Goal: Information Seeking & Learning: Learn about a topic

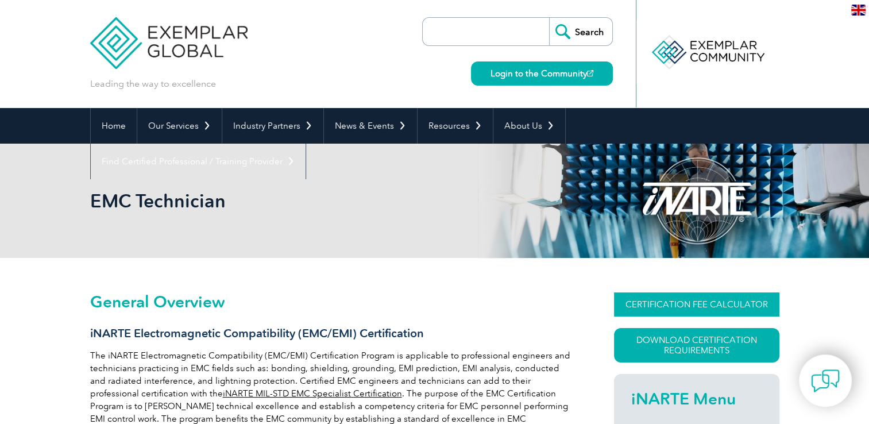
click at [651, 303] on link "CERTIFICATION FEE CALCULATOR" at bounding box center [696, 304] width 165 height 24
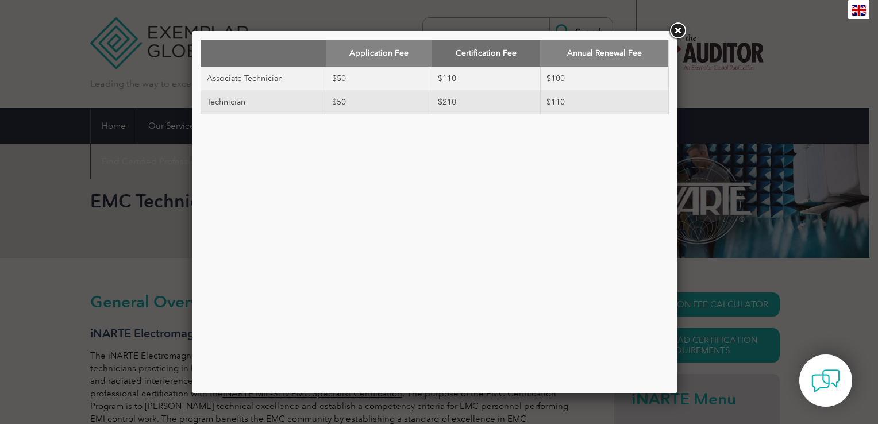
click at [672, 30] on link at bounding box center [677, 31] width 21 height 21
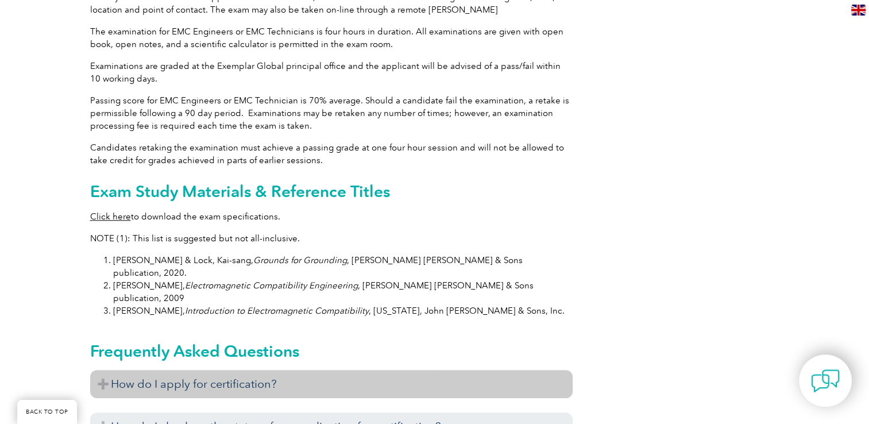
scroll to position [1092, 0]
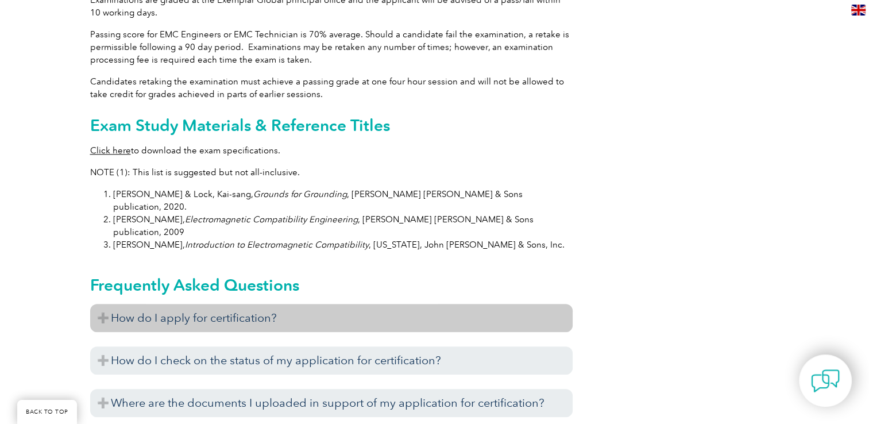
click at [218, 304] on h3 "How do I apply for certification?" at bounding box center [331, 318] width 483 height 28
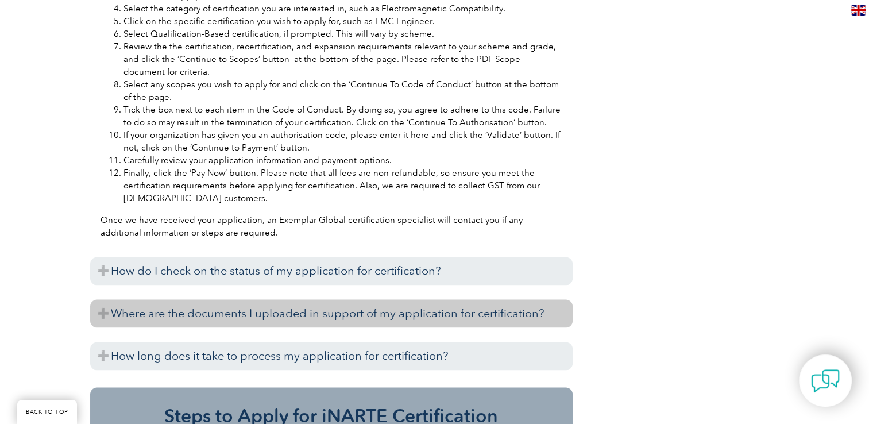
scroll to position [1724, 0]
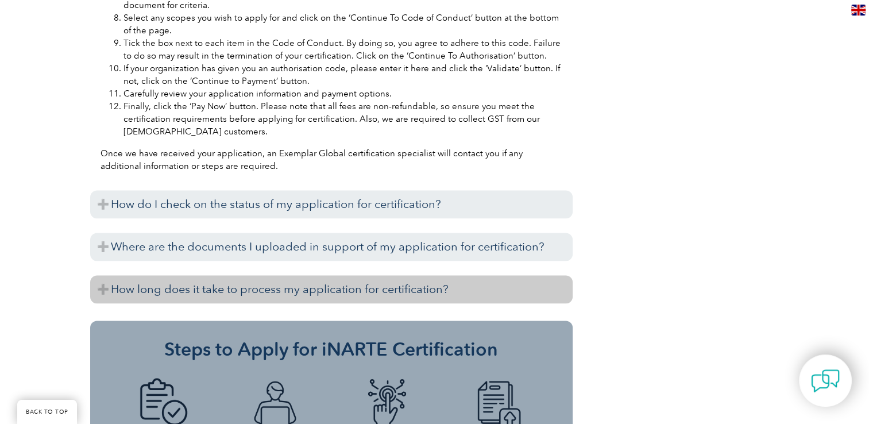
click at [468, 275] on h3 "How long does it take to process my application for certification?" at bounding box center [331, 289] width 483 height 28
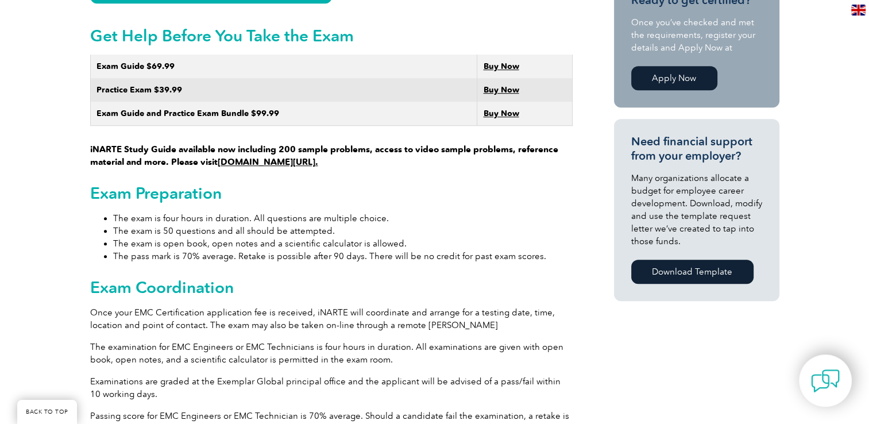
scroll to position [575, 0]
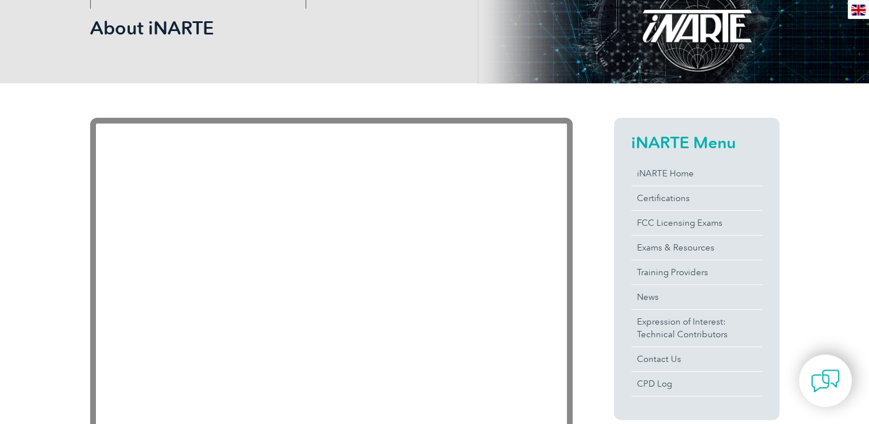
scroll to position [172, 0]
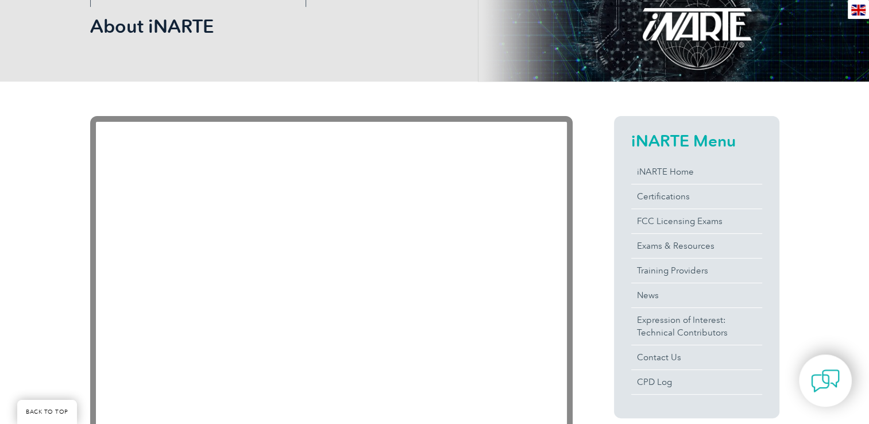
click at [664, 202] on link "Certifications" at bounding box center [697, 196] width 131 height 24
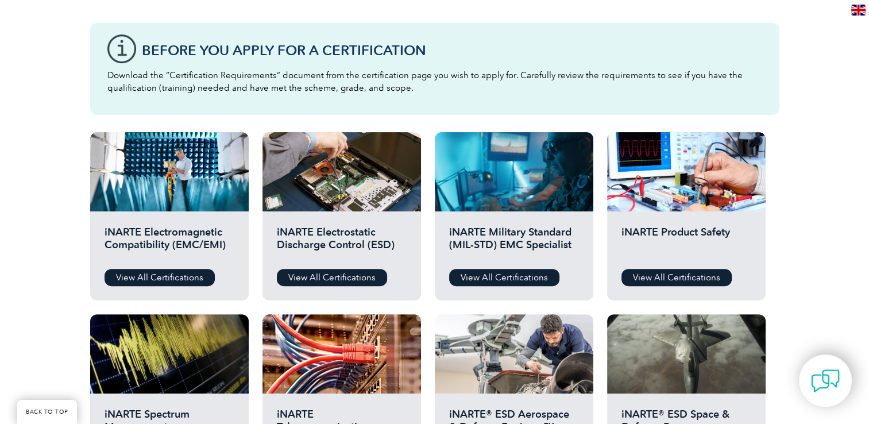
scroll to position [287, 0]
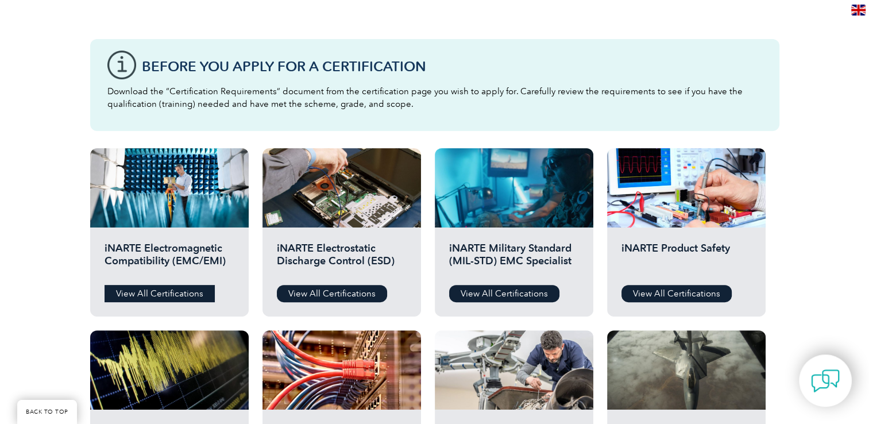
click at [175, 292] on link "View All Certifications" at bounding box center [160, 293] width 110 height 17
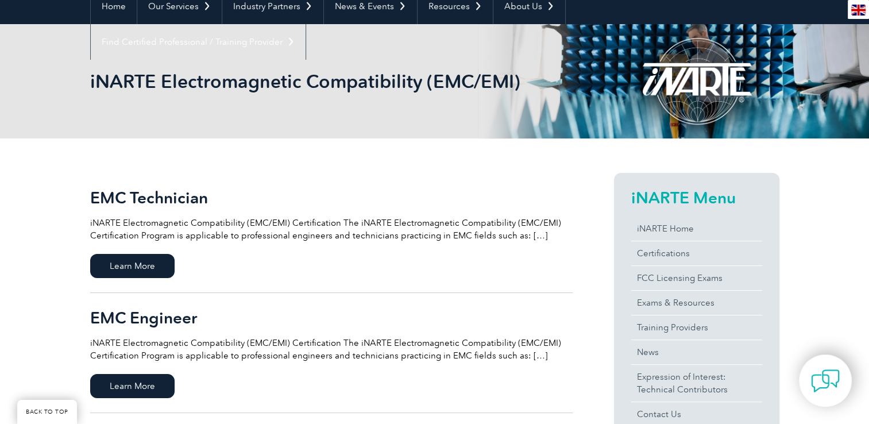
scroll to position [115, 0]
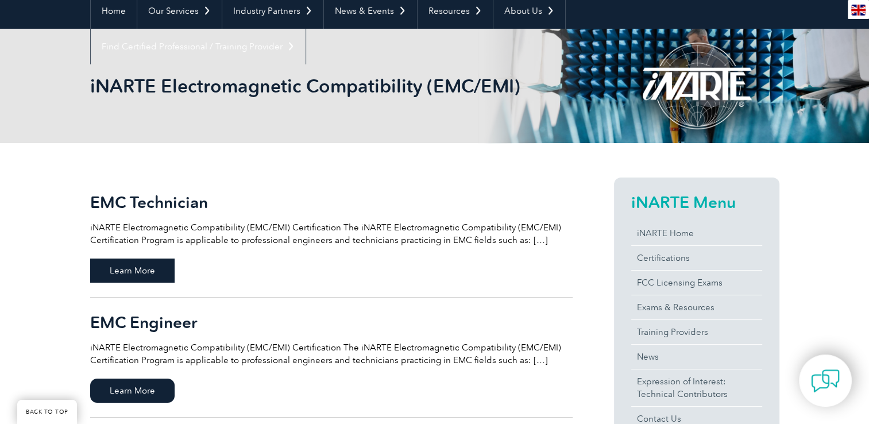
click at [144, 278] on span "Learn More" at bounding box center [132, 271] width 84 height 24
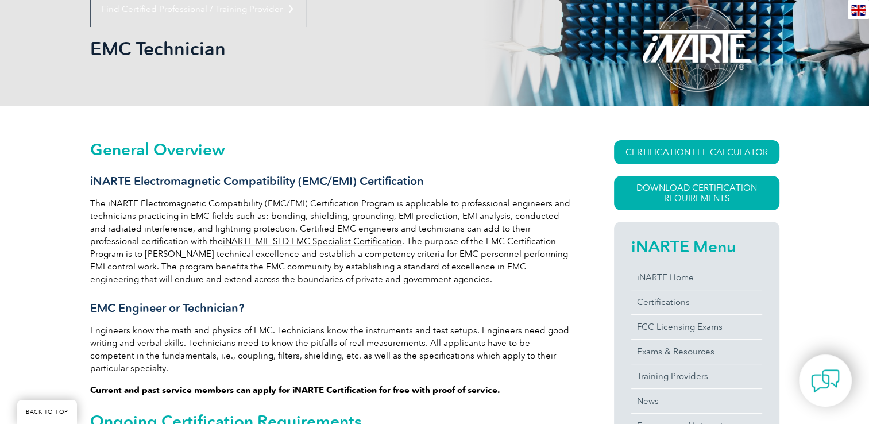
scroll to position [172, 0]
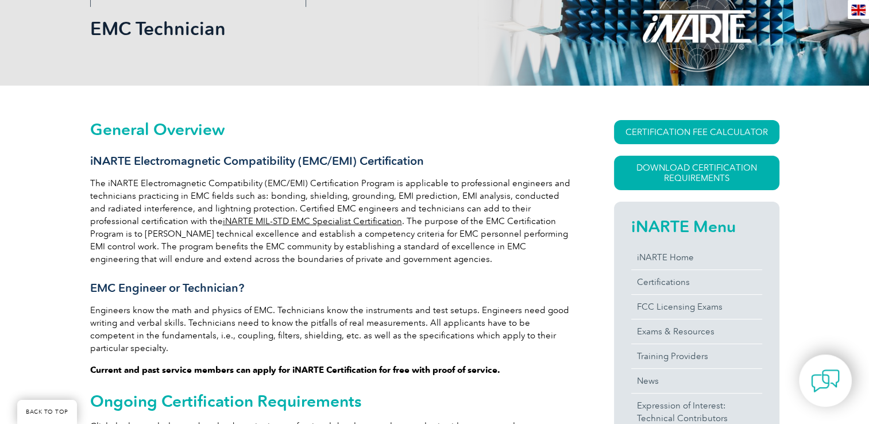
click at [223, 222] on link "iNARTE MIL-STD EMC Specialist Certification" at bounding box center [312, 221] width 179 height 10
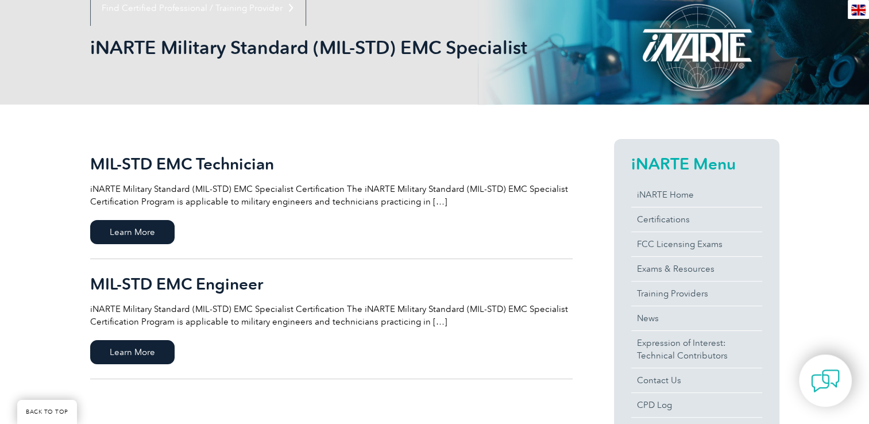
scroll to position [230, 0]
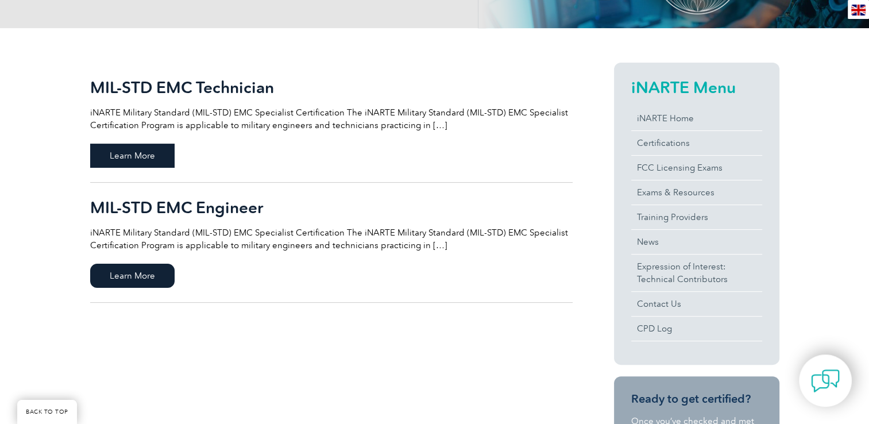
click at [110, 156] on span "Learn More" at bounding box center [132, 156] width 84 height 24
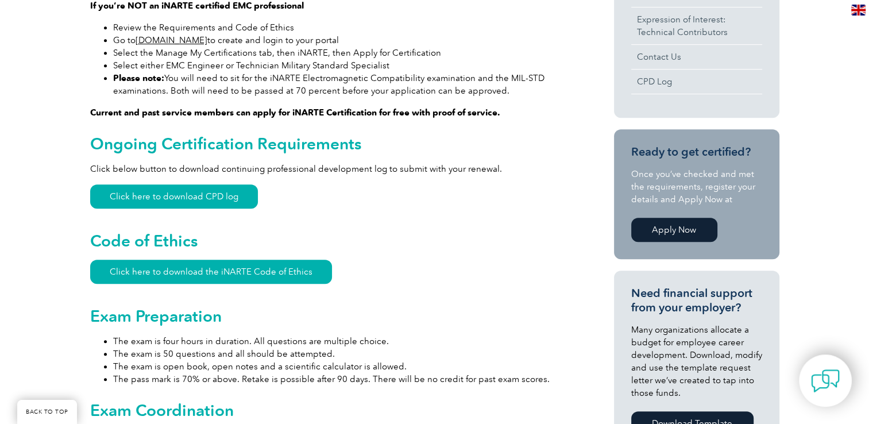
scroll to position [460, 0]
